Goal: Task Accomplishment & Management: Use online tool/utility

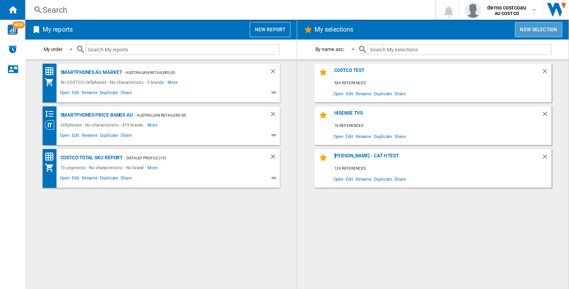
click at [526, 25] on button "New selection" at bounding box center [538, 29] width 47 height 15
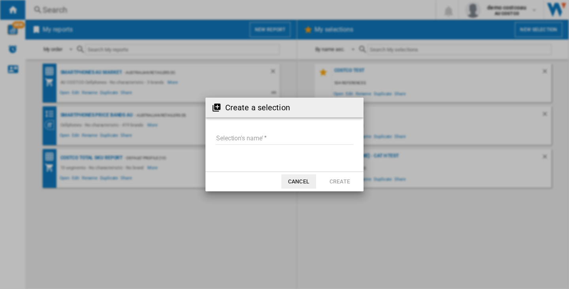
click at [276, 140] on input "Selection's name'" at bounding box center [285, 139] width 138 height 12
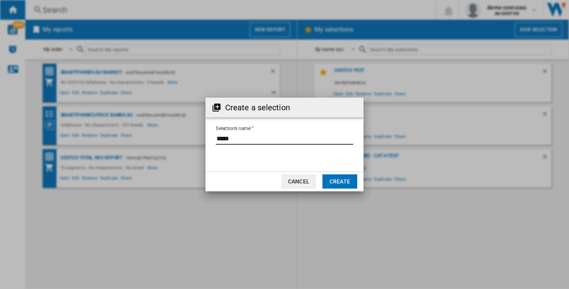
type input "*****"
click at [336, 186] on button "Create" at bounding box center [340, 181] width 35 height 14
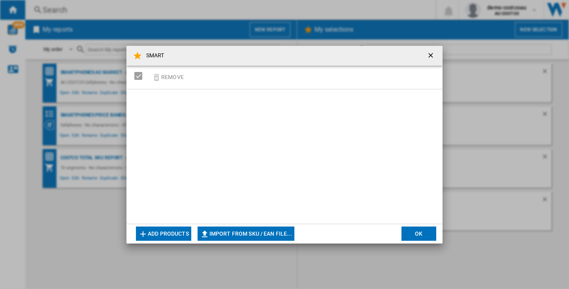
click at [272, 222] on div at bounding box center [285, 156] width 316 height 134
click at [278, 229] on button "Import from SKU / EAN file..." at bounding box center [246, 234] width 97 height 14
type input "**********"
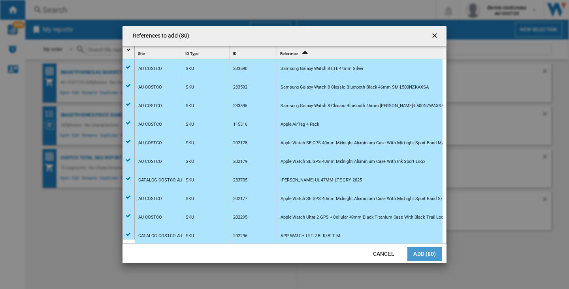
click at [424, 248] on button "Add (80)" at bounding box center [425, 254] width 35 height 14
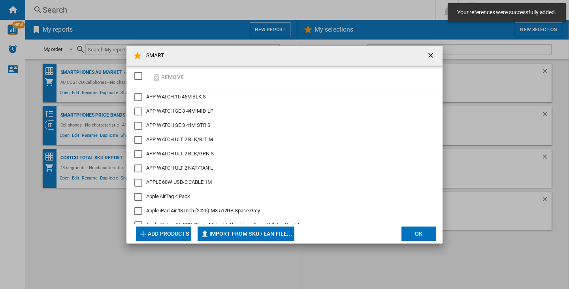
click at [425, 233] on button "OK" at bounding box center [419, 234] width 35 height 14
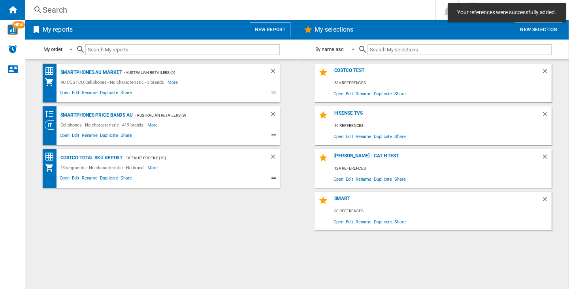
click at [339, 224] on span "Open" at bounding box center [339, 221] width 13 height 11
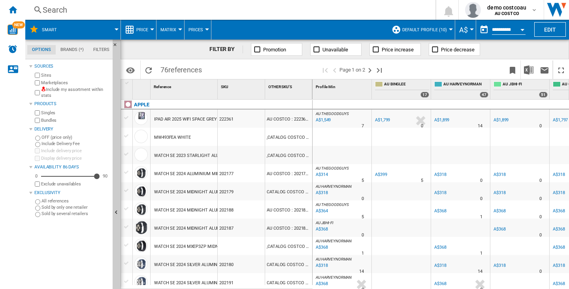
scroll to position [0, 163]
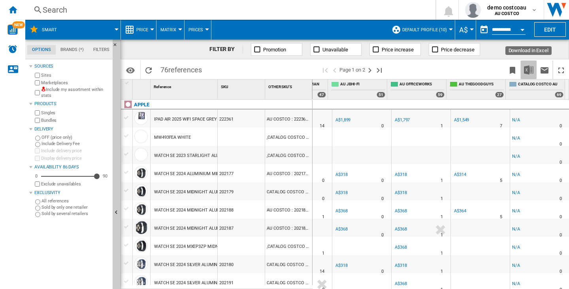
click at [532, 68] on img "Download in Excel" at bounding box center [528, 69] width 9 height 9
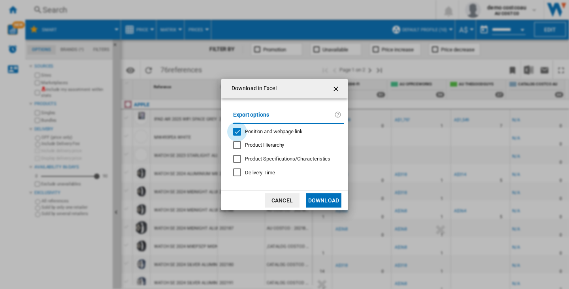
click at [236, 131] on div "Position and webpage link" at bounding box center [237, 132] width 8 height 8
click at [320, 201] on button "Download" at bounding box center [324, 200] width 36 height 14
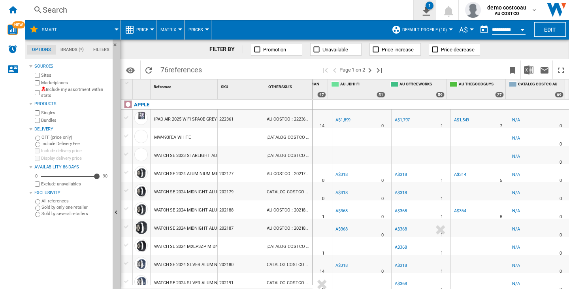
click at [429, 6] on div "1" at bounding box center [430, 6] width 8 height 8
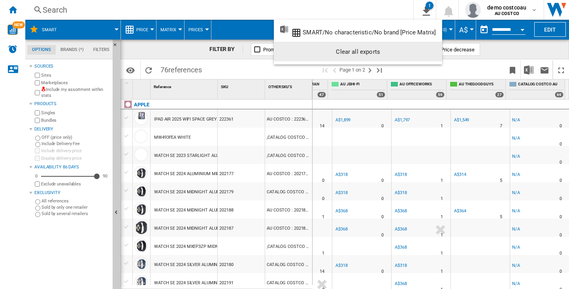
click at [411, 55] on div "Clear all exports" at bounding box center [358, 52] width 156 height 14
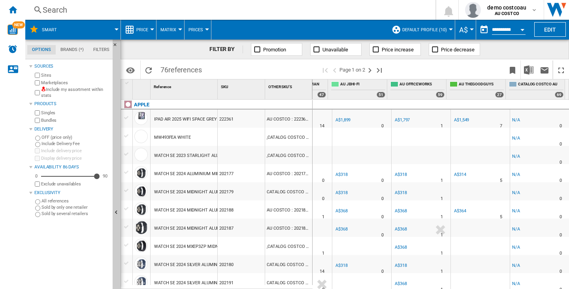
click at [55, 28] on span "SMART" at bounding box center [49, 29] width 15 height 5
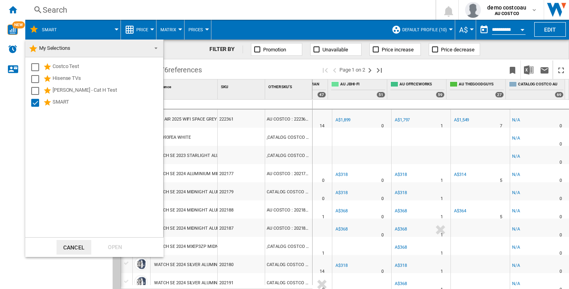
click at [60, 25] on md-backdrop at bounding box center [284, 144] width 569 height 289
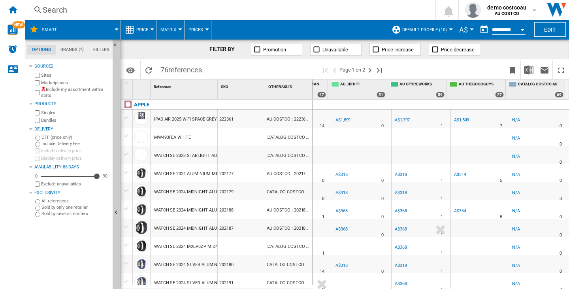
click at [64, 26] on button "SMART" at bounding box center [53, 30] width 23 height 20
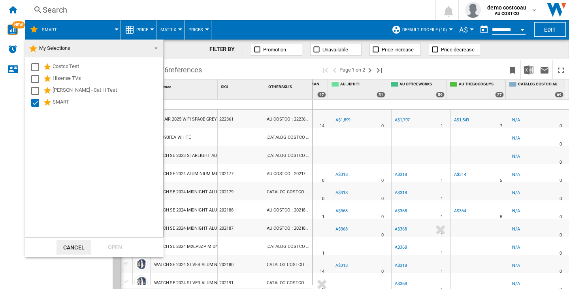
click at [53, 9] on md-backdrop at bounding box center [284, 144] width 569 height 289
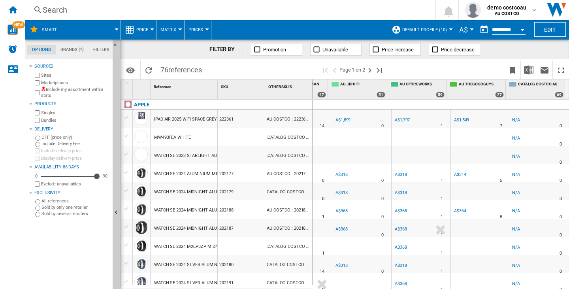
click at [53, 9] on div "Search" at bounding box center [229, 9] width 373 height 11
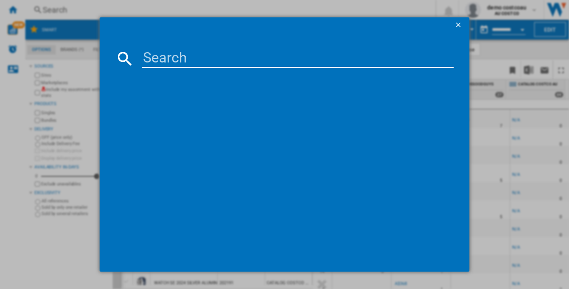
click at [165, 55] on input at bounding box center [298, 58] width 312 height 19
paste input "APPLE WATCH ULTRA2 NATURAL TITANIUM CASE BLUE 49MM SMALL MEDIUM"
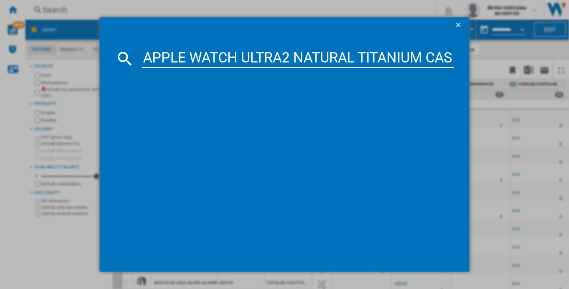
scroll to position [0, 200]
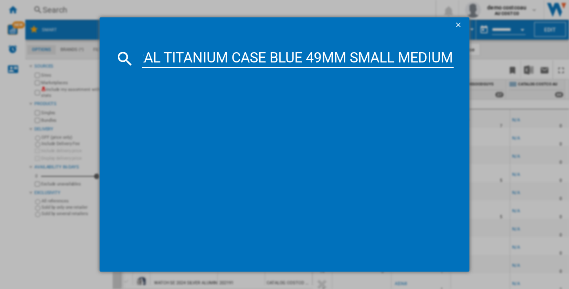
type input "APPLE WATCH ULTRA2 NATURAL TITANIUM CASE BLUE 49MM SMALL MEDIUM"
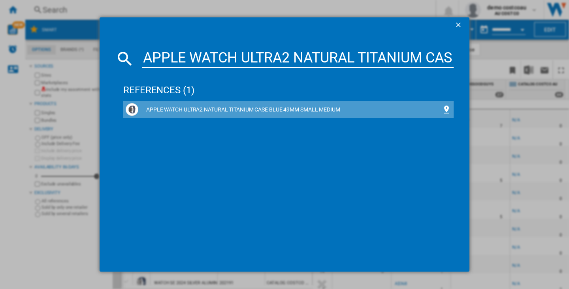
click at [210, 104] on div "APPLE WATCH ULTRA2 NATURAL TITANIUM CASE BLUE 49MM SMALL MEDIUM" at bounding box center [289, 109] width 326 height 13
click at [282, 108] on div "APPLE WATCH ULTRA2 NATURAL TITANIUM CASE BLUE 49MM SMALL MEDIUM" at bounding box center [290, 110] width 304 height 8
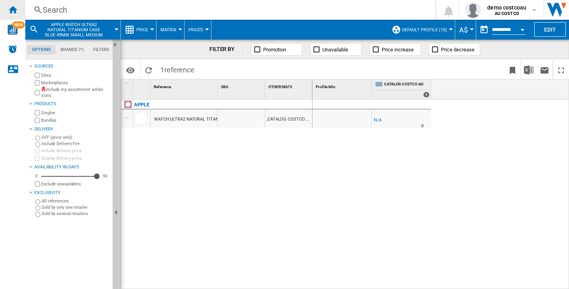
click at [19, 8] on div "Home" at bounding box center [12, 10] width 25 height 20
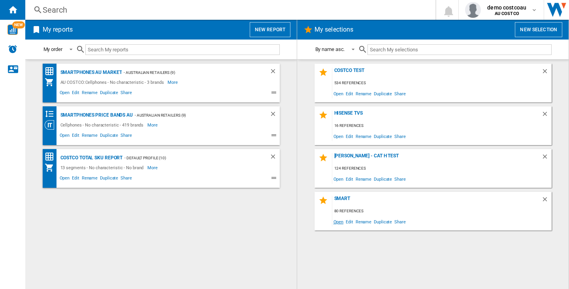
click at [337, 226] on span "Open" at bounding box center [339, 221] width 13 height 11
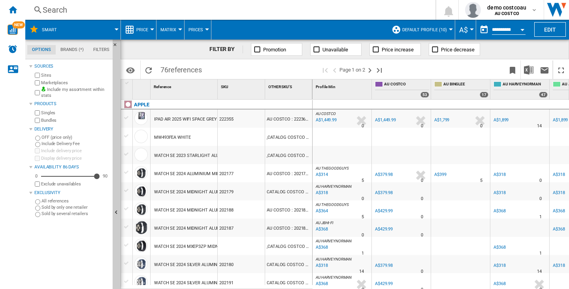
click at [68, 8] on div "Search" at bounding box center [229, 9] width 373 height 11
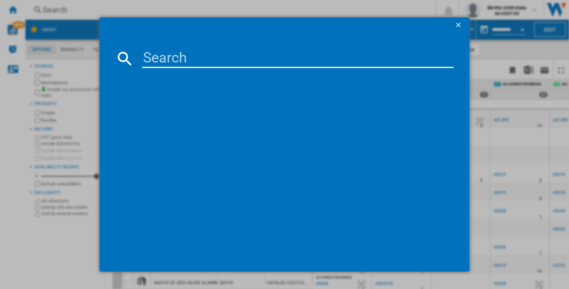
type input "APPLE WATCH ULTRA 2 DARK GREEN SMALL"
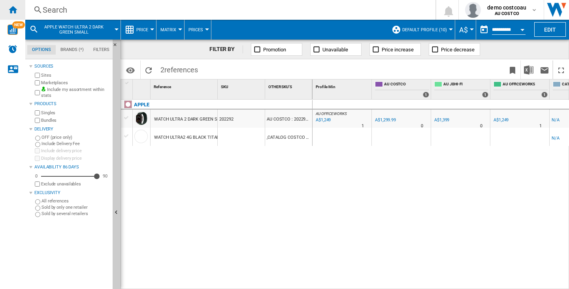
click at [13, 9] on ng-md-icon "Home" at bounding box center [12, 9] width 9 height 9
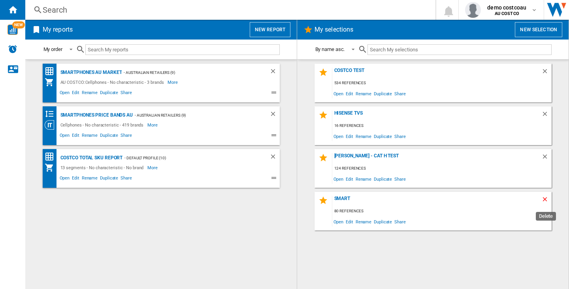
click at [547, 199] on ng-md-icon "Delete" at bounding box center [546, 200] width 9 height 9
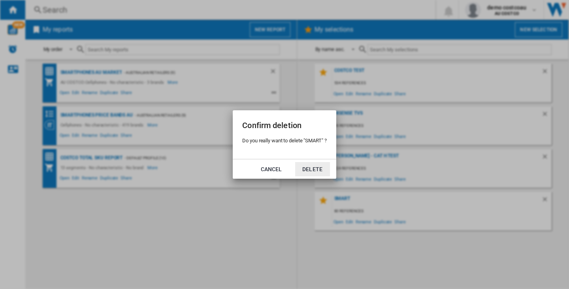
click at [318, 165] on button "Delete" at bounding box center [312, 169] width 35 height 14
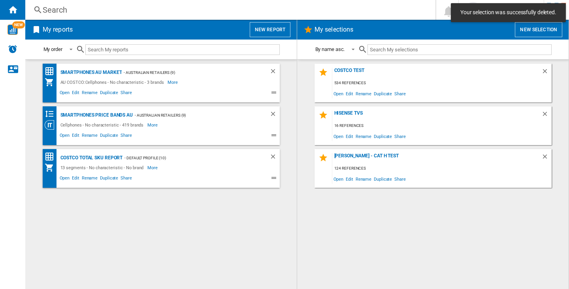
click at [528, 30] on button "New selection" at bounding box center [538, 29] width 47 height 15
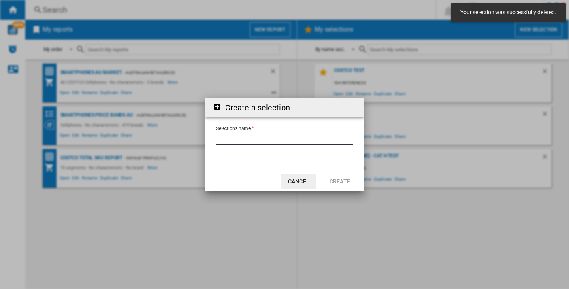
click at [278, 142] on input "Selection's name'" at bounding box center [285, 139] width 138 height 12
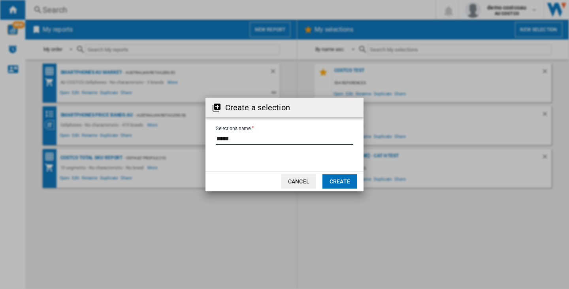
type input "*****"
click at [336, 179] on button "Create" at bounding box center [340, 181] width 35 height 14
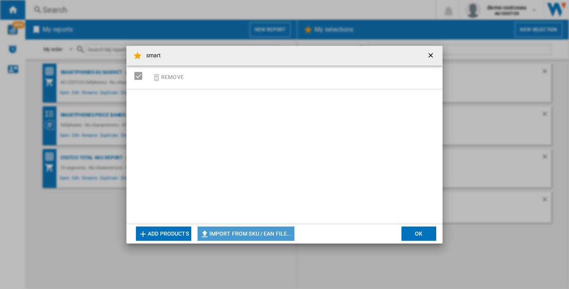
click at [261, 233] on button "Import from SKU / EAN file..." at bounding box center [246, 234] width 97 height 14
type input "**********"
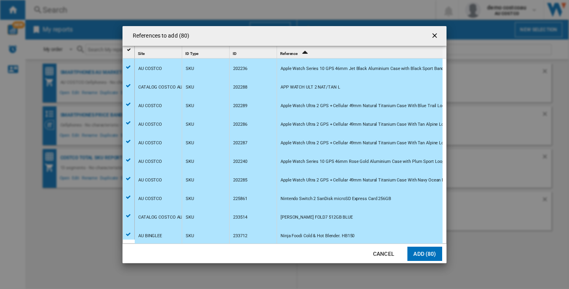
scroll to position [1302, 0]
click at [421, 255] on button "Add (80)" at bounding box center [425, 254] width 35 height 14
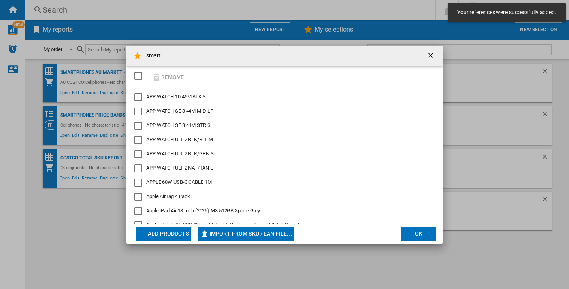
click at [422, 234] on button "OK" at bounding box center [419, 234] width 35 height 14
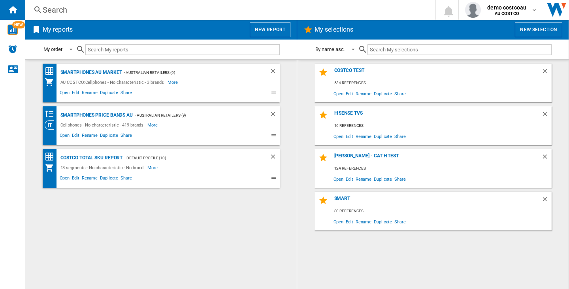
click at [342, 226] on span "Open" at bounding box center [339, 221] width 13 height 11
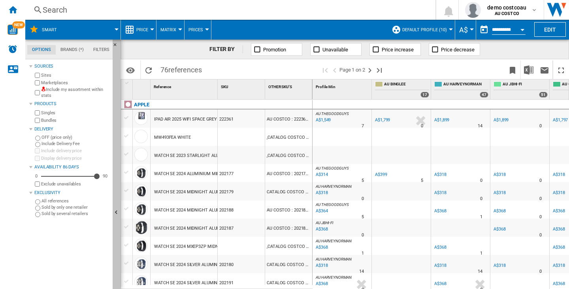
scroll to position [198, 0]
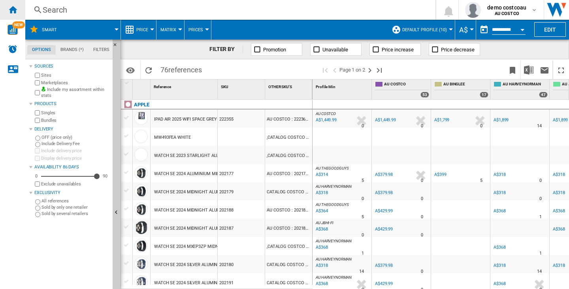
click at [16, 13] on ng-md-icon "Home" at bounding box center [12, 9] width 9 height 9
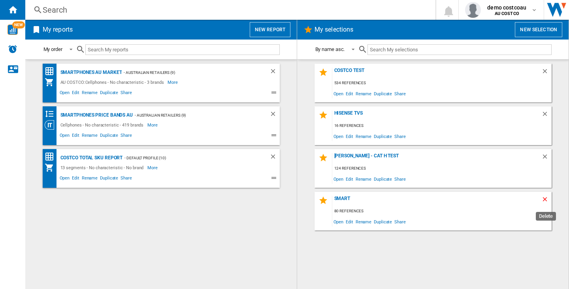
click at [548, 198] on ng-md-icon "Delete" at bounding box center [546, 200] width 9 height 9
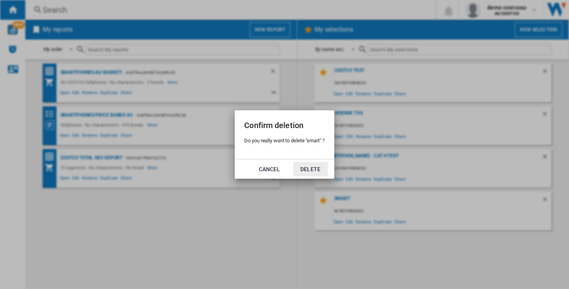
drag, startPoint x: 312, startPoint y: 168, endPoint x: 264, endPoint y: 161, distance: 49.2
click at [312, 168] on button "Delete" at bounding box center [310, 169] width 35 height 14
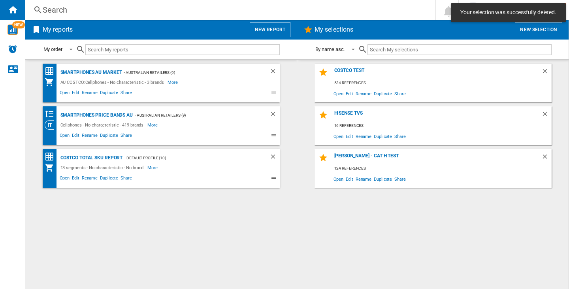
click at [270, 31] on button "New report" at bounding box center [270, 29] width 41 height 15
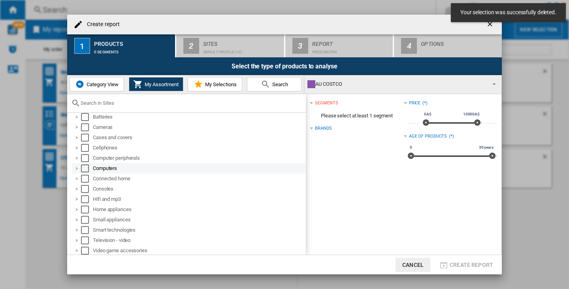
scroll to position [6, 0]
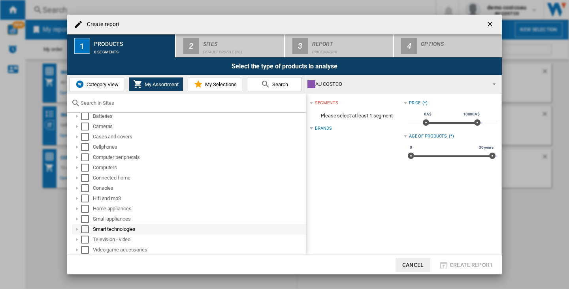
click at [85, 233] on div "Select" at bounding box center [85, 229] width 8 height 8
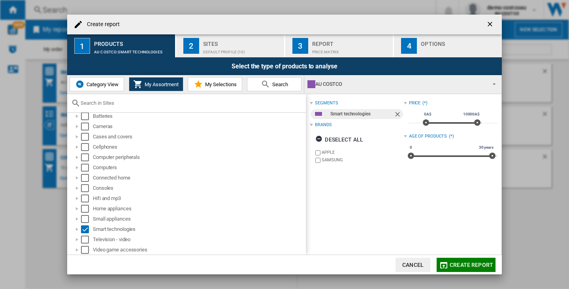
click at [393, 90] on div "AU COSTCO" at bounding box center [397, 84] width 178 height 11
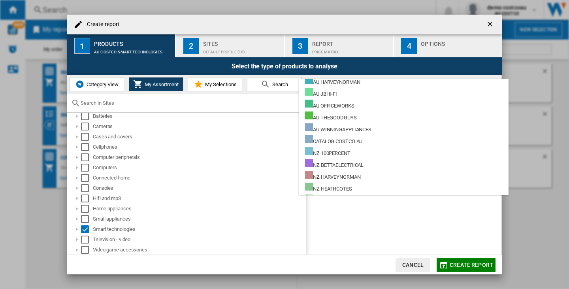
scroll to position [42, 0]
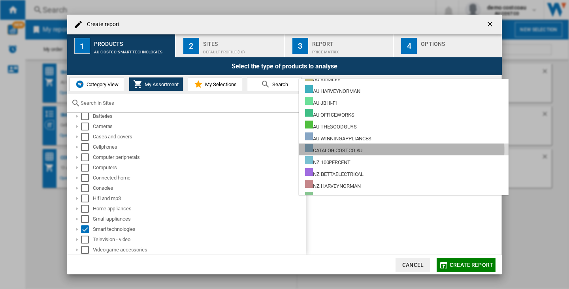
click at [392, 150] on md-option "CATALOG COSTCO AU" at bounding box center [404, 150] width 210 height 12
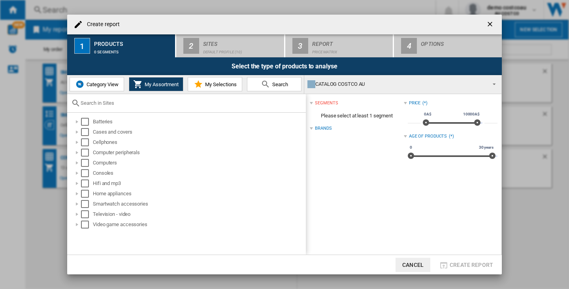
click at [119, 83] on span "Category View" at bounding box center [102, 84] width 34 height 6
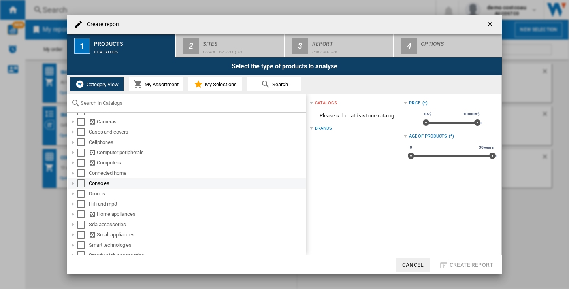
scroll to position [58, 0]
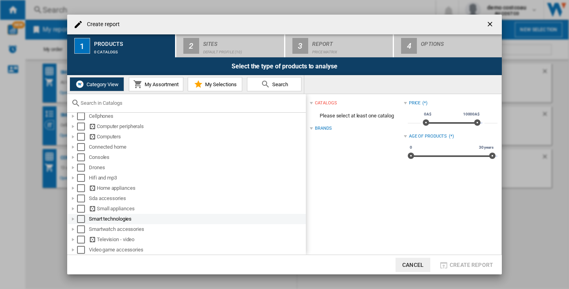
click at [73, 218] on div at bounding box center [73, 219] width 8 height 8
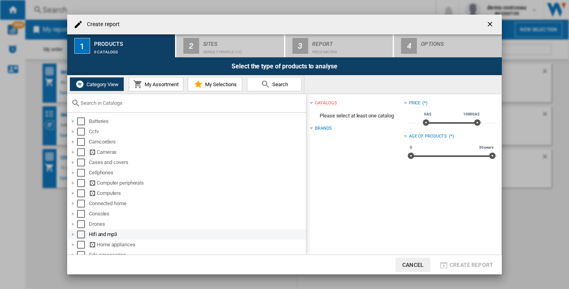
scroll to position [0, 0]
click at [495, 22] on ng-md-icon "getI18NText('BUTTONS.CLOSE_DIALOG')" at bounding box center [490, 24] width 9 height 9
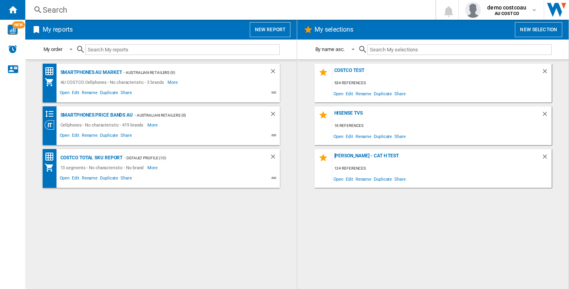
click at [282, 30] on button "New report" at bounding box center [270, 29] width 41 height 15
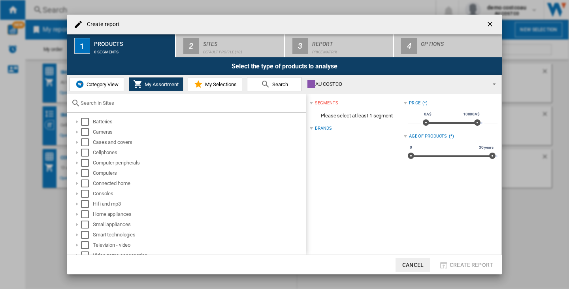
click at [381, 81] on div "AU COSTCO" at bounding box center [397, 84] width 178 height 11
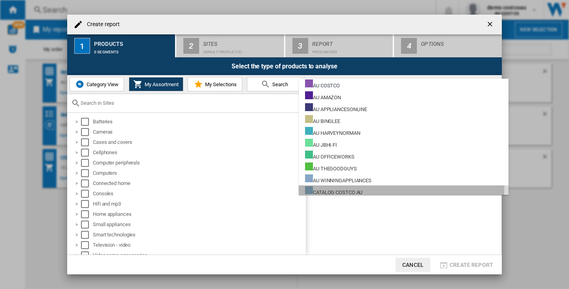
click at [369, 189] on md-option "CATALOG COSTCO AU" at bounding box center [404, 191] width 210 height 12
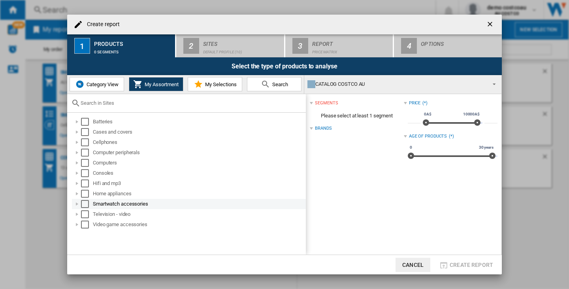
click at [82, 203] on div "Select" at bounding box center [85, 204] width 8 height 8
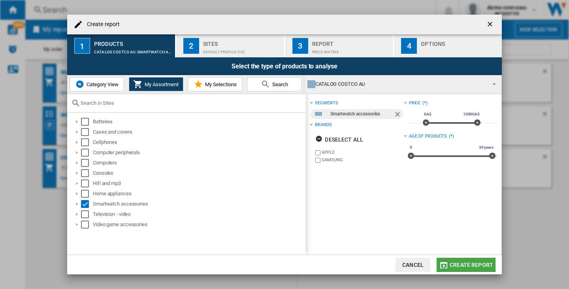
click at [454, 264] on span "Create report" at bounding box center [472, 265] width 44 height 6
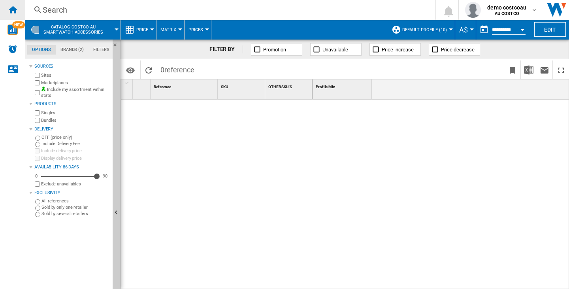
click at [15, 3] on div "Home" at bounding box center [12, 10] width 25 height 20
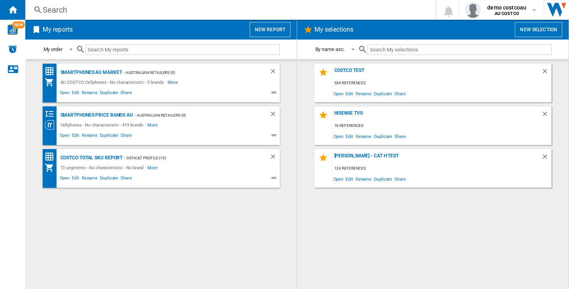
click at [277, 33] on button "New report" at bounding box center [270, 29] width 41 height 15
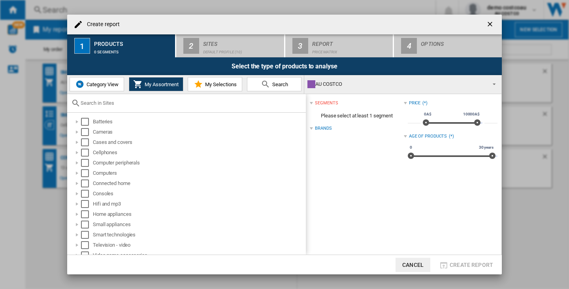
click at [347, 86] on div "AU COSTCO" at bounding box center [397, 84] width 178 height 11
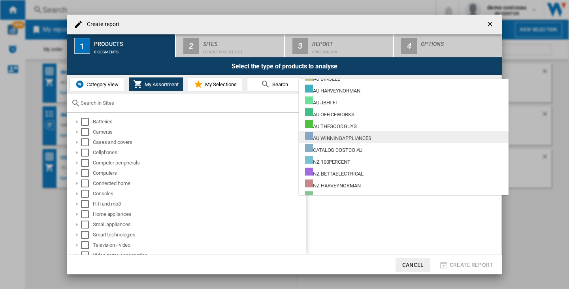
scroll to position [42, 0]
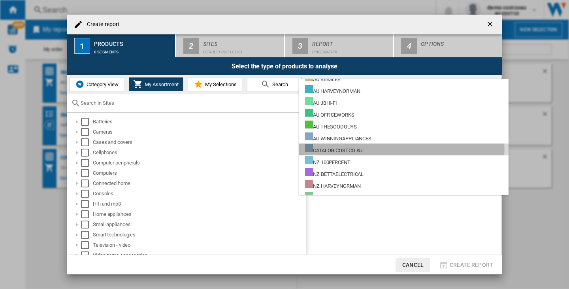
click at [363, 150] on div "CATALOG COSTCO AU" at bounding box center [333, 149] width 57 height 10
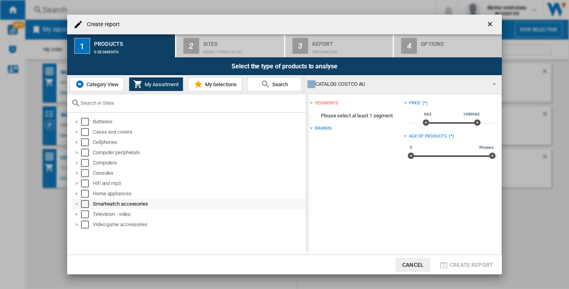
click at [83, 205] on div "Select" at bounding box center [85, 204] width 8 height 8
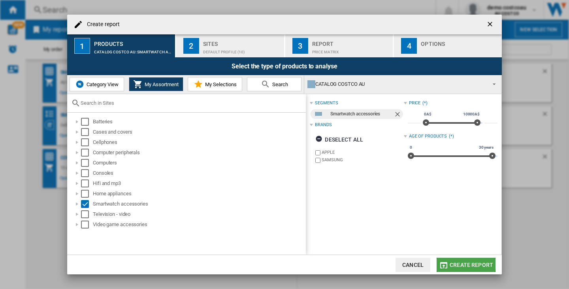
click at [461, 262] on span "Create report" at bounding box center [472, 265] width 44 height 6
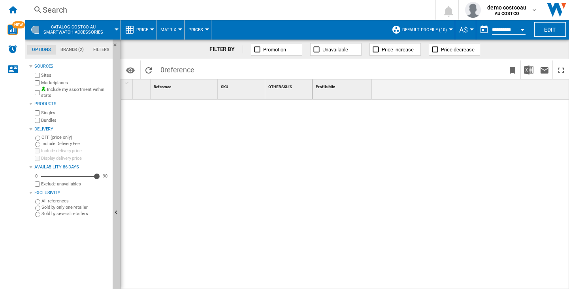
drag, startPoint x: 159, startPoint y: 70, endPoint x: 202, endPoint y: 70, distance: 43.1
click at [195, 69] on span "0 reference" at bounding box center [178, 69] width 42 height 17
click at [15, 9] on ng-md-icon "Home" at bounding box center [12, 9] width 9 height 9
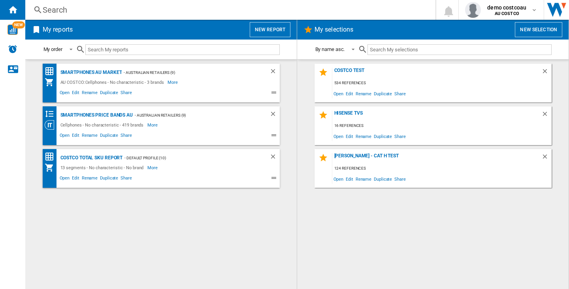
click at [71, 10] on div "Search" at bounding box center [229, 9] width 373 height 11
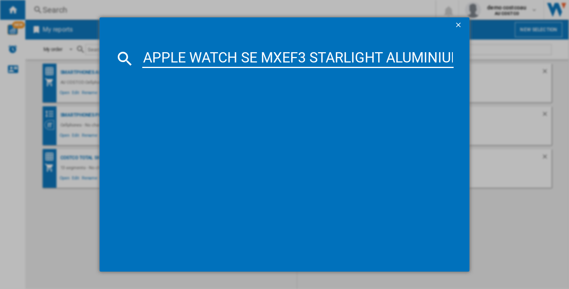
scroll to position [0, 57]
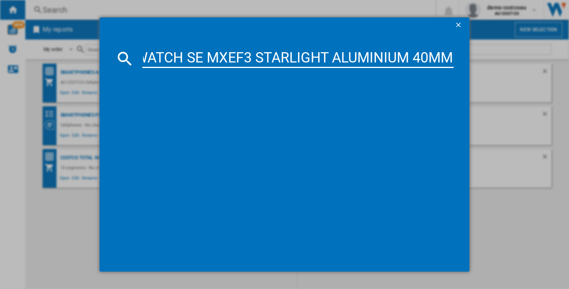
type input "APPLE WATCH SE MXEF3 STARLIGHT ALUMINIUM 40MM"
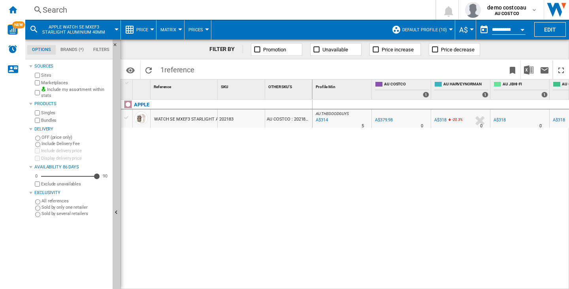
scroll to position [0, 158]
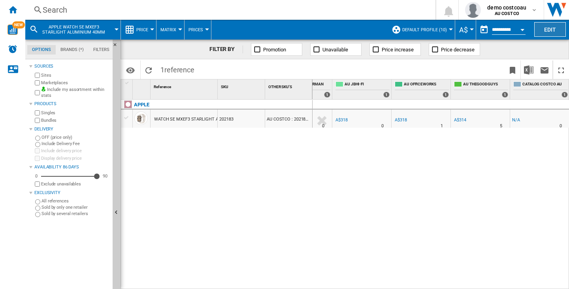
click at [549, 27] on button "Edit" at bounding box center [551, 29] width 32 height 15
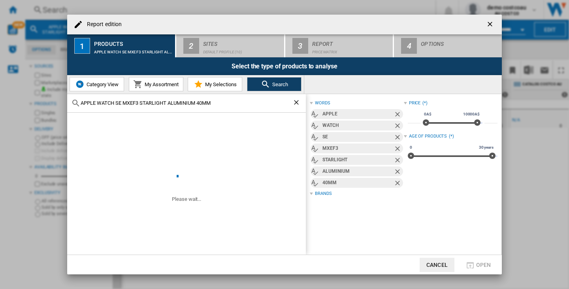
click at [492, 26] on ng-md-icon "getI18NText('BUTTONS.CLOSE_DIALOG')" at bounding box center [490, 24] width 9 height 9
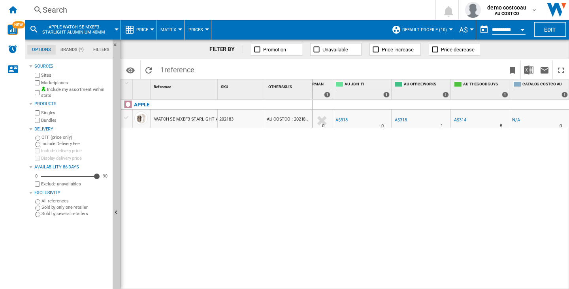
click at [437, 28] on span "Default profile (10)" at bounding box center [425, 29] width 45 height 5
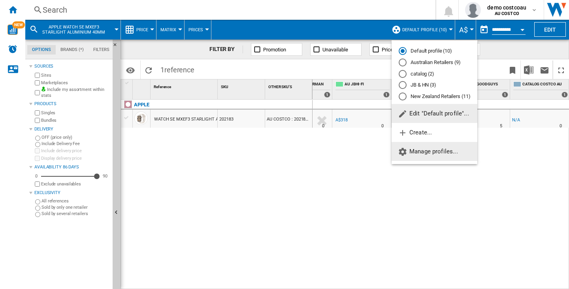
click at [431, 151] on span "Manage profiles..." at bounding box center [428, 151] width 60 height 7
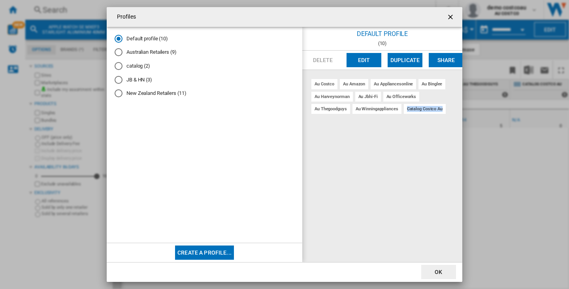
drag, startPoint x: 407, startPoint y: 108, endPoint x: 443, endPoint y: 107, distance: 36.8
click at [443, 107] on div "catalog costco au" at bounding box center [425, 109] width 42 height 10
click at [448, 18] on ng-md-icon "getI18NText('BUTTONS.CLOSE_DIALOG')" at bounding box center [451, 17] width 9 height 9
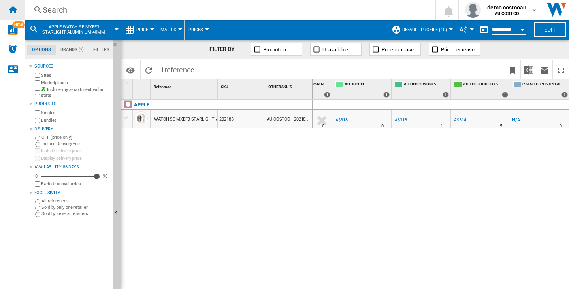
click at [13, 8] on ng-md-icon "Home" at bounding box center [12, 9] width 9 height 9
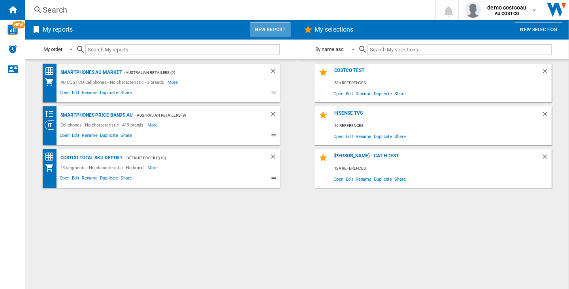
click at [274, 31] on button "New report" at bounding box center [270, 29] width 41 height 15
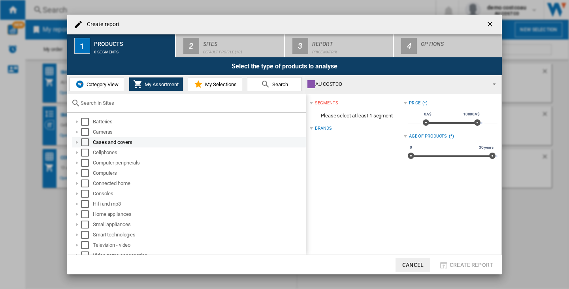
scroll to position [6, 0]
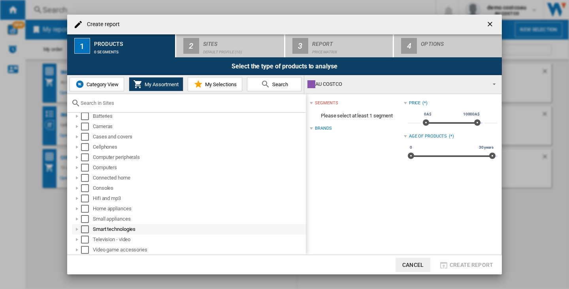
click at [83, 231] on div "Select" at bounding box center [85, 229] width 8 height 8
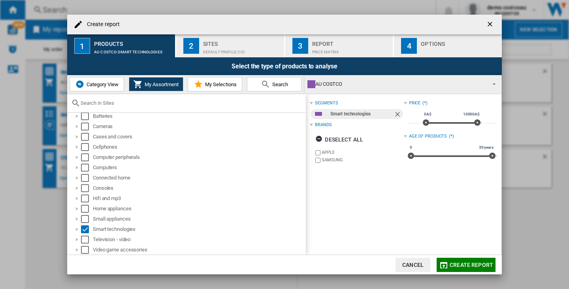
click at [357, 85] on div "AU COSTCO" at bounding box center [397, 84] width 178 height 11
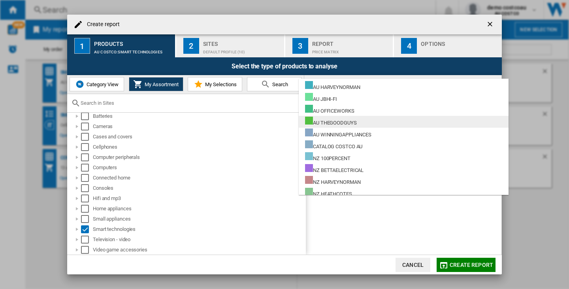
scroll to position [79, 0]
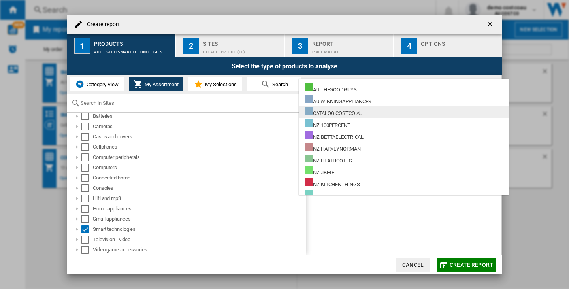
click at [369, 112] on md-option "CATALOG COSTCO AU" at bounding box center [404, 112] width 210 height 12
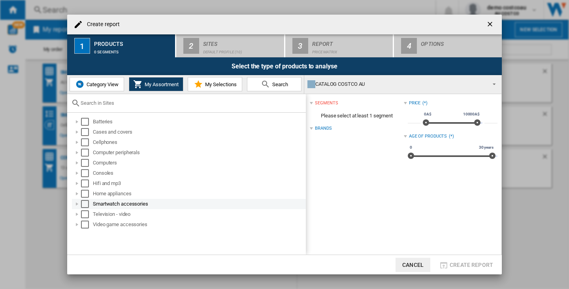
click at [75, 204] on div "Create report ..." at bounding box center [77, 204] width 8 height 8
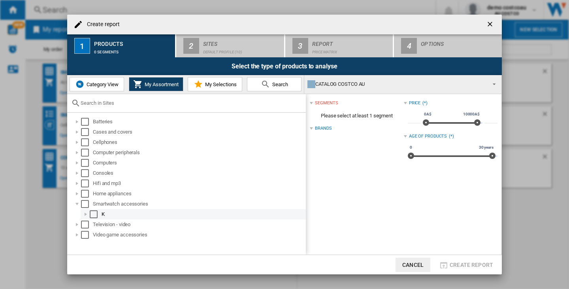
click at [84, 213] on div "Create report ..." at bounding box center [86, 214] width 8 height 8
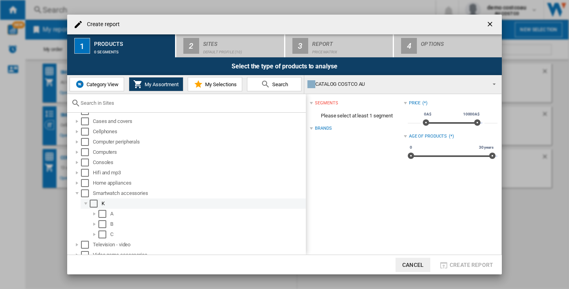
scroll to position [16, 0]
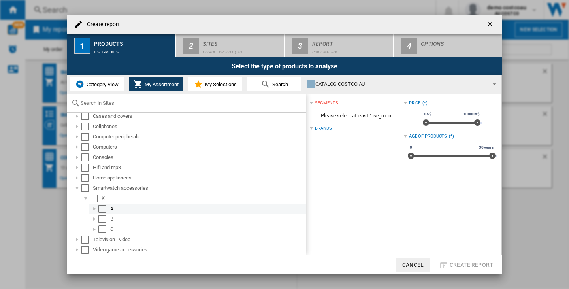
click at [96, 209] on div "Create report ..." at bounding box center [95, 209] width 8 height 8
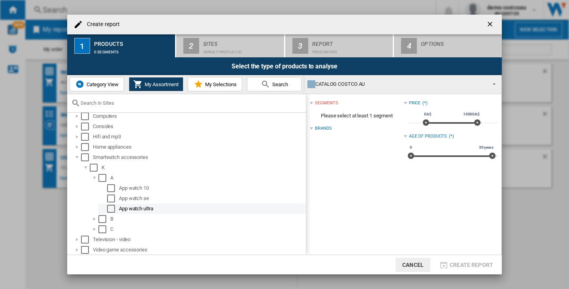
click at [111, 210] on div "Select" at bounding box center [111, 209] width 8 height 8
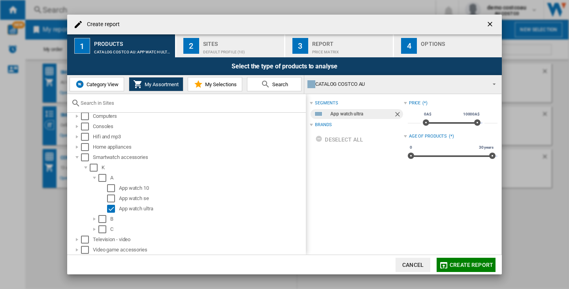
click at [463, 264] on span "Create report" at bounding box center [472, 265] width 44 height 6
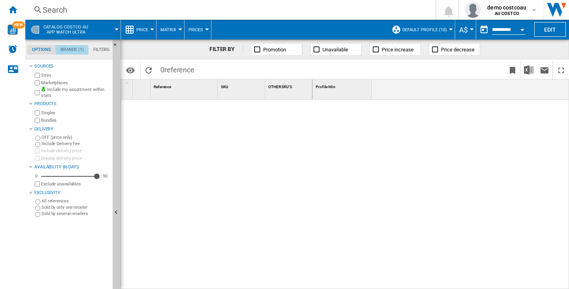
click at [68, 53] on md-tab-item "Brands (1)" at bounding box center [72, 49] width 33 height 9
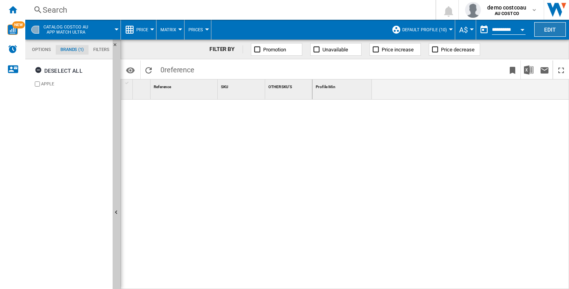
click at [545, 30] on button "Edit" at bounding box center [551, 29] width 32 height 15
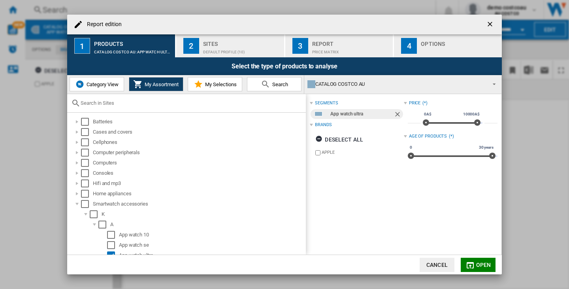
click at [326, 38] on div "Report" at bounding box center [351, 42] width 78 height 8
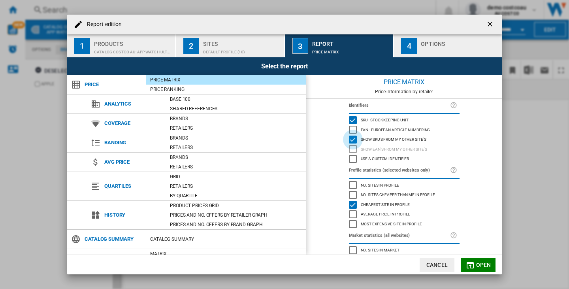
click at [353, 139] on div "Show SKU'S from my other site's" at bounding box center [353, 140] width 8 height 8
click at [349, 206] on div "Cheapest site in profile" at bounding box center [353, 205] width 8 height 8
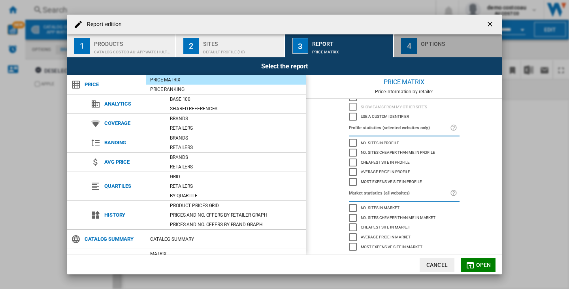
click at [426, 46] on div "Report edition ..." at bounding box center [460, 50] width 78 height 8
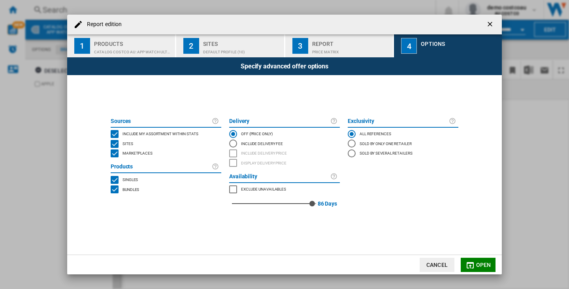
click at [486, 262] on span "Open" at bounding box center [484, 265] width 15 height 6
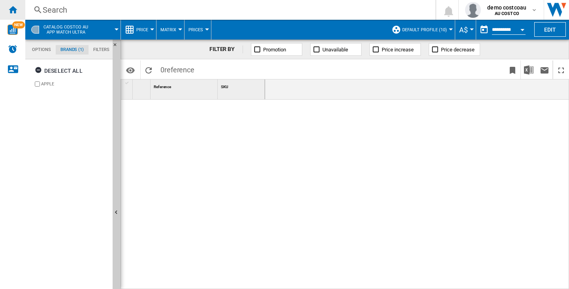
click at [9, 8] on ng-md-icon "Home" at bounding box center [12, 9] width 9 height 9
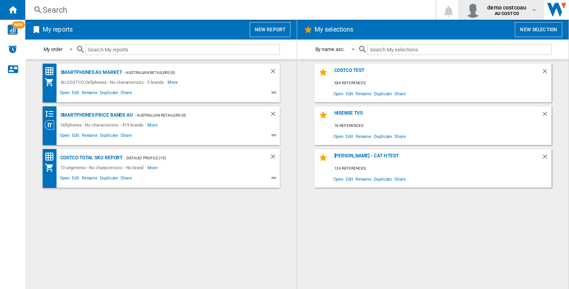
click at [496, 2] on div "demo costcoau AU COSTCO" at bounding box center [501, 10] width 72 height 16
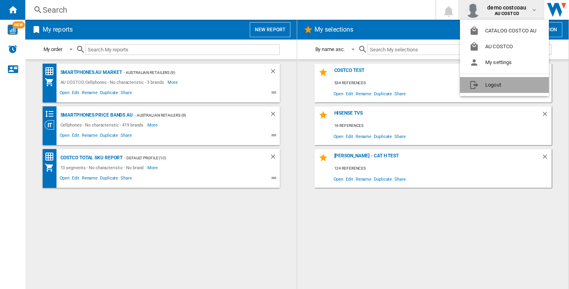
click at [506, 89] on button "Logout" at bounding box center [504, 85] width 89 height 16
